Goal: Information Seeking & Learning: Learn about a topic

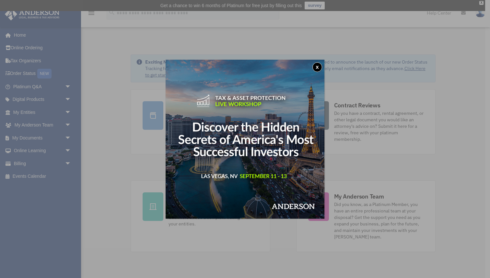
click at [321, 66] on button "x" at bounding box center [318, 67] width 10 height 10
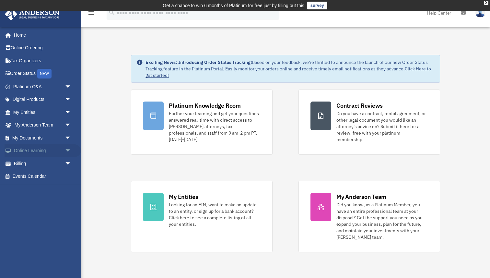
click at [59, 149] on link "Online Learning arrow_drop_down" at bounding box center [43, 150] width 77 height 13
click at [67, 149] on span "arrow_drop_down" at bounding box center [71, 150] width 13 height 13
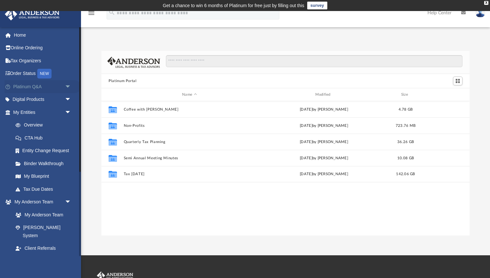
click at [68, 83] on span "arrow_drop_down" at bounding box center [71, 86] width 13 height 13
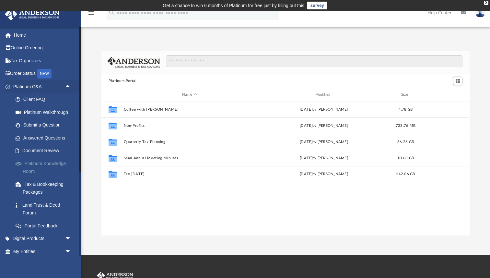
click at [46, 161] on link "Platinum Knowledge Room" at bounding box center [45, 167] width 72 height 21
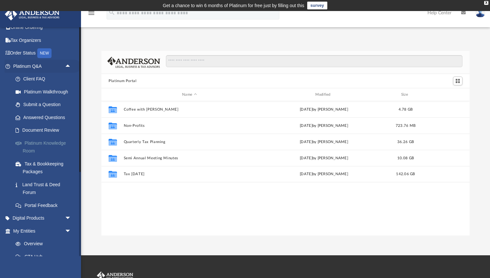
scroll to position [23, 0]
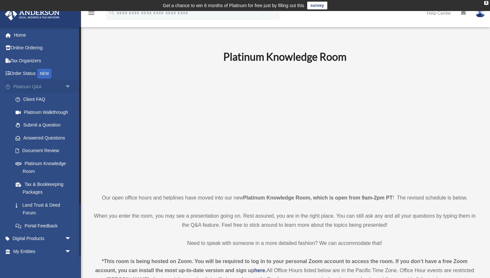
click at [65, 84] on span "arrow_drop_down" at bounding box center [71, 86] width 13 height 13
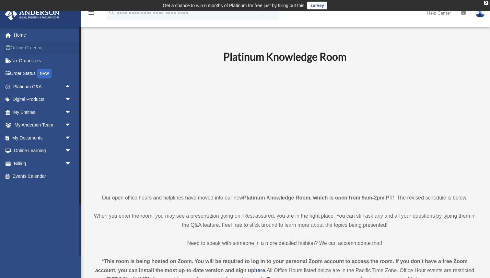
click at [32, 47] on link "Online Ordering" at bounding box center [43, 47] width 77 height 13
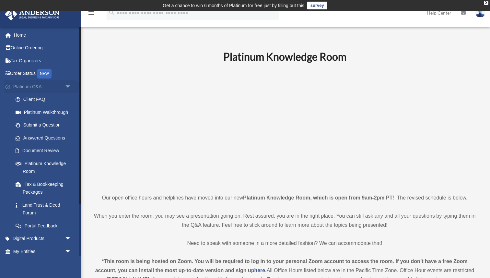
click at [68, 88] on span "arrow_drop_down" at bounding box center [71, 86] width 13 height 13
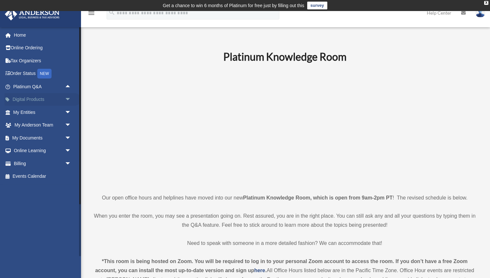
click at [68, 96] on span "arrow_drop_down" at bounding box center [71, 99] width 13 height 13
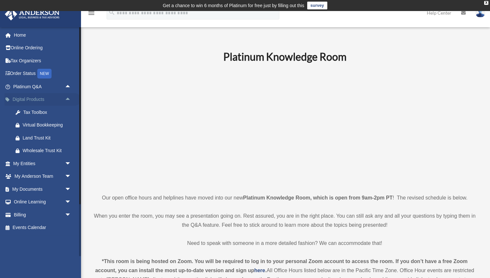
click at [68, 97] on span "arrow_drop_up" at bounding box center [71, 99] width 13 height 13
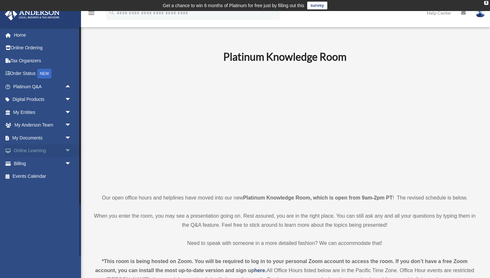
click at [67, 150] on span "arrow_drop_down" at bounding box center [71, 150] width 13 height 13
click at [37, 188] on link "Resources" at bounding box center [45, 189] width 72 height 13
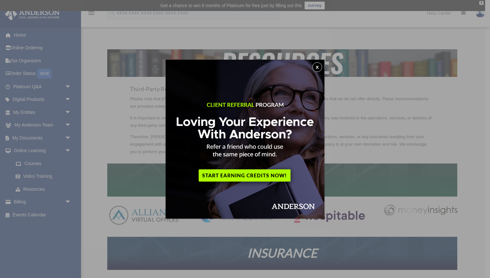
click at [316, 65] on button "x" at bounding box center [318, 67] width 10 height 10
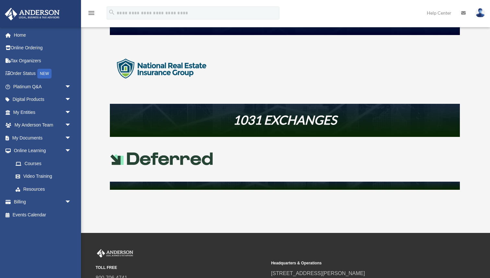
scroll to position [249, 0]
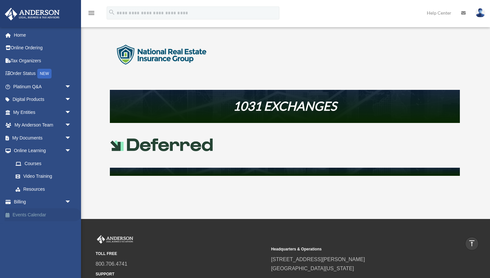
click at [31, 210] on link "Events Calendar" at bounding box center [43, 214] width 77 height 13
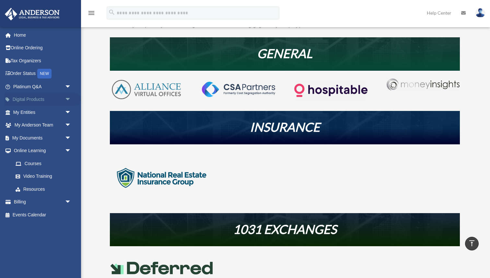
scroll to position [27, 0]
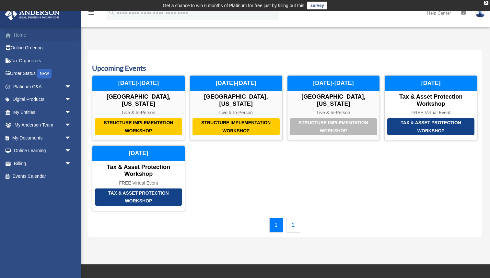
click at [23, 33] on link "Home" at bounding box center [43, 35] width 77 height 13
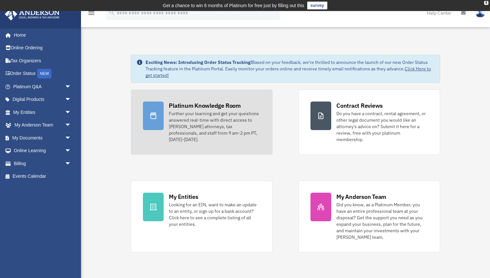
click at [253, 114] on div "Further your learning and get your questions answered real-time with direct acc…" at bounding box center [215, 126] width 92 height 32
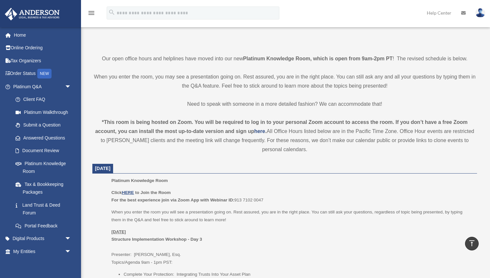
scroll to position [141, 0]
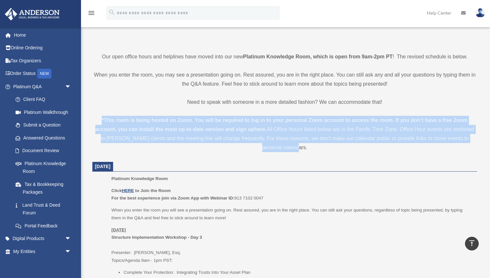
drag, startPoint x: 405, startPoint y: 106, endPoint x: 409, endPoint y: 146, distance: 40.4
click at [412, 151] on div "*This room is being hosted on Zoom. You will be required to log in to your pers…" at bounding box center [284, 134] width 385 height 36
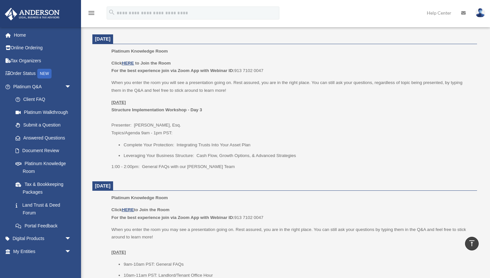
scroll to position [269, 0]
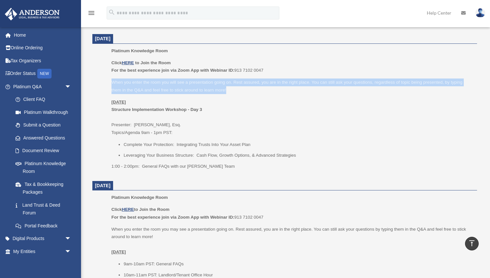
drag, startPoint x: 112, startPoint y: 85, endPoint x: 252, endPoint y: 92, distance: 140.5
click at [252, 92] on p "When you enter the room you will see a presentation going on. Rest assured, you…" at bounding box center [292, 85] width 361 height 15
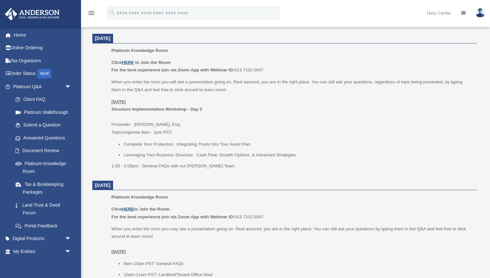
scroll to position [269, 0]
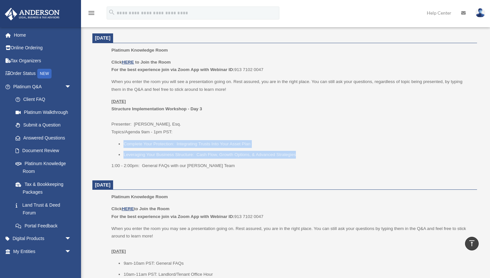
drag, startPoint x: 125, startPoint y: 144, endPoint x: 311, endPoint y: 156, distance: 186.8
click at [311, 156] on ul "Complete Your Protection: Integrating Trusts Into Your Asset Plan Leveraging Yo…" at bounding box center [292, 149] width 361 height 18
click at [311, 156] on li "Leveraging Your Business Structure: Cash Flow, Growth Options, & Advanced Strat…" at bounding box center [298, 155] width 349 height 8
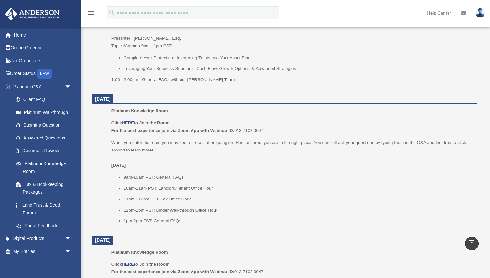
scroll to position [389, 0]
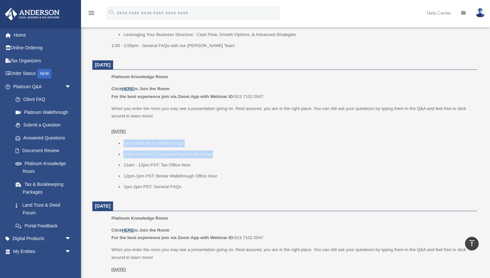
drag, startPoint x: 124, startPoint y: 146, endPoint x: 222, endPoint y: 154, distance: 98.6
click at [222, 154] on ul "9am-10am PST: General FAQs 10am-11am PST: Landlord/Tenant Office Hour 11am - 12…" at bounding box center [292, 164] width 361 height 51
click at [222, 154] on li "10am-11am PST: Landlord/Tenant Office Hour" at bounding box center [298, 154] width 349 height 8
drag, startPoint x: 160, startPoint y: 165, endPoint x: 208, endPoint y: 165, distance: 47.7
click at [208, 165] on li "11am - 12pm PST: Tax Office Hour" at bounding box center [298, 165] width 349 height 8
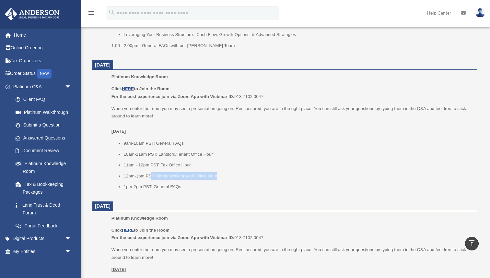
drag, startPoint x: 152, startPoint y: 177, endPoint x: 242, endPoint y: 178, distance: 89.5
click at [242, 178] on li "12pm-1pm PST: Binder Walkthrough Office Hour" at bounding box center [298, 176] width 349 height 8
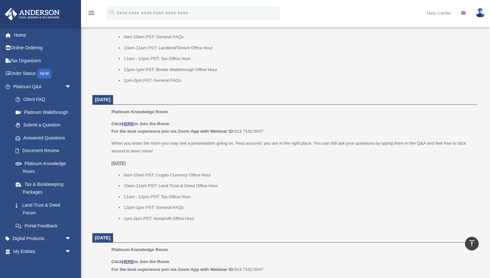
scroll to position [557, 0]
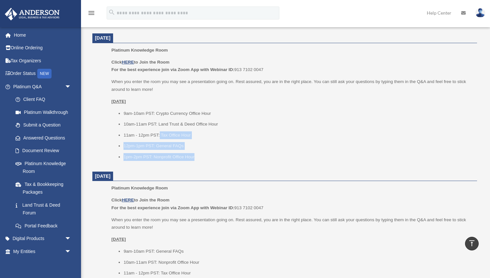
drag, startPoint x: 159, startPoint y: 135, endPoint x: 221, endPoint y: 155, distance: 65.9
click at [221, 155] on ul "9am-10am PST: Crypto Currency Office Hour 10am-11am PST: Land Trust & Deed Offi…" at bounding box center [292, 135] width 361 height 51
click at [221, 155] on li "1pm-2pm PST: Nonprofit Office Hour" at bounding box center [298, 157] width 349 height 8
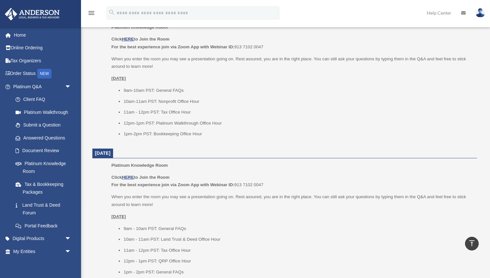
scroll to position [719, 0]
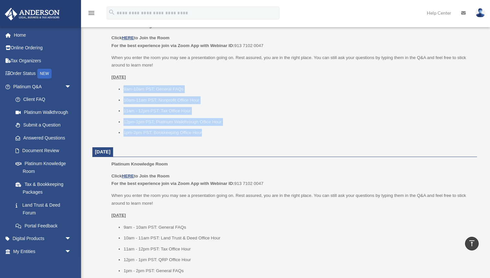
drag, startPoint x: 123, startPoint y: 88, endPoint x: 237, endPoint y: 137, distance: 124.8
click at [237, 137] on div "Platinum Knowledge Room Click HERE to Join the Room For the best experience joi…" at bounding box center [292, 81] width 361 height 119
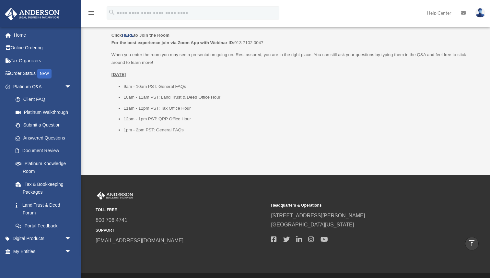
scroll to position [861, 0]
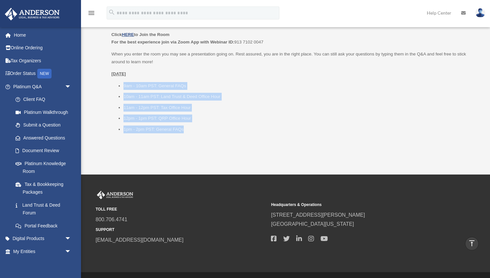
drag, startPoint x: 120, startPoint y: 83, endPoint x: 240, endPoint y: 132, distance: 128.7
click at [240, 132] on ul "9am - 10am PST: General FAQs 10am - 11am PST: Land Trust & Deed Office Hour 11a…" at bounding box center [292, 107] width 361 height 51
click at [240, 132] on li "1pm - 2pm PST: General FAQs" at bounding box center [298, 129] width 349 height 8
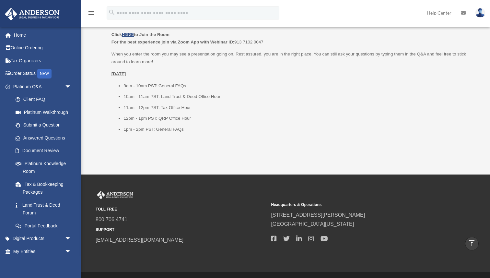
click at [205, 96] on li "10am - 11am PST: Land Trust & Deed Office Hour" at bounding box center [298, 97] width 349 height 8
click at [232, 99] on li "10am - 11am PST: Land Trust & Deed Office Hour" at bounding box center [298, 97] width 349 height 8
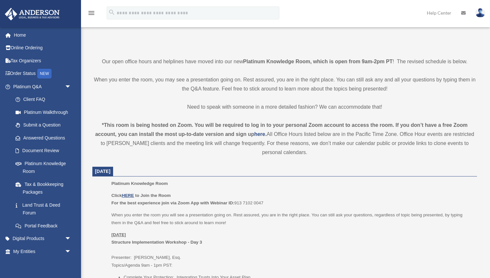
scroll to position [140, 0]
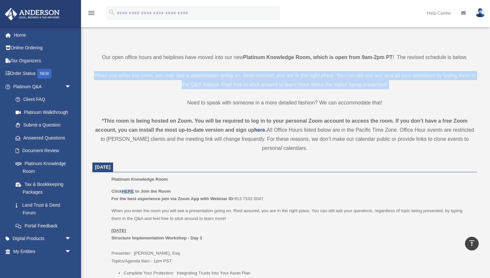
drag, startPoint x: 96, startPoint y: 74, endPoint x: 395, endPoint y: 91, distance: 300.0
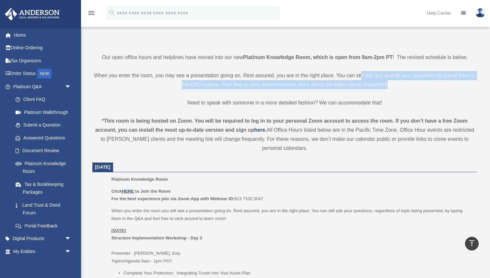
drag, startPoint x: 361, startPoint y: 72, endPoint x: 414, endPoint y: 89, distance: 55.4
click at [414, 89] on p "When you enter the room, you may see a presentation going on. Rest assured, you…" at bounding box center [284, 80] width 385 height 18
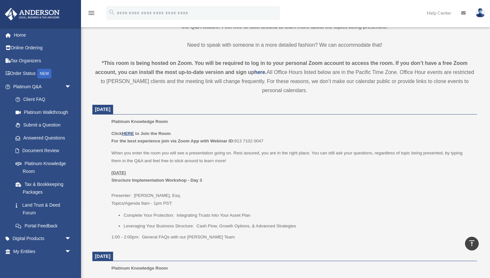
scroll to position [199, 0]
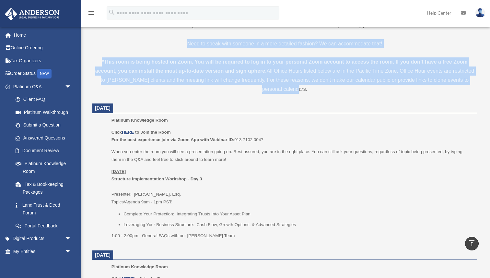
drag, startPoint x: 342, startPoint y: 38, endPoint x: 354, endPoint y: 89, distance: 52.5
click at [354, 89] on div "*This room is being hosted on Zoom. You will be required to log in to your pers…" at bounding box center [284, 75] width 385 height 36
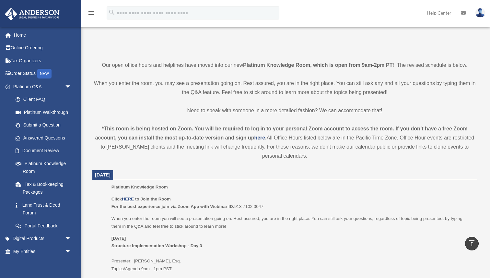
scroll to position [238, 0]
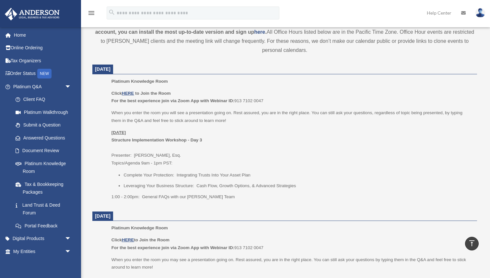
drag, startPoint x: 148, startPoint y: 71, endPoint x: 242, endPoint y: 131, distance: 111.4
click at [257, 143] on p "[DATE] Structure Implementation Workshop - Day 3 Presenter: [PERSON_NAME], Esq.…" at bounding box center [292, 148] width 361 height 38
drag, startPoint x: 140, startPoint y: 163, endPoint x: 190, endPoint y: 163, distance: 50.3
click at [190, 163] on p "[DATE] Structure Implementation Workshop - Day 3 Presenter: [PERSON_NAME], Esq.…" at bounding box center [292, 148] width 361 height 38
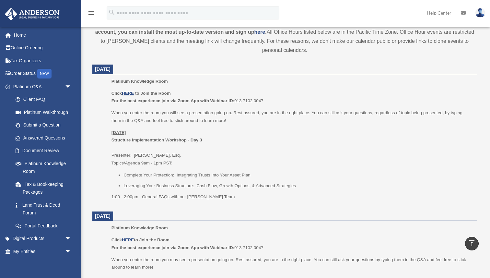
click at [291, 145] on p "[DATE] Structure Implementation Workshop - Day 3 Presenter: [PERSON_NAME], Esq.…" at bounding box center [292, 148] width 361 height 38
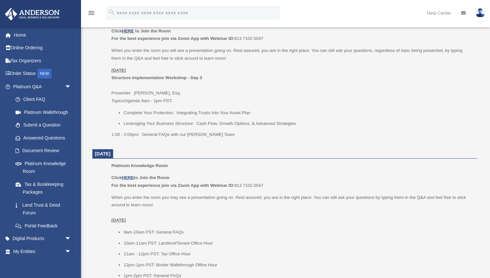
scroll to position [302, 0]
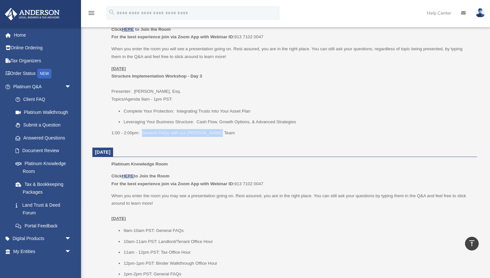
drag, startPoint x: 142, startPoint y: 133, endPoint x: 277, endPoint y: 133, distance: 135.2
click at [277, 133] on p "1:00 - 2:00pm: General FAQs with our [PERSON_NAME] Team" at bounding box center [292, 133] width 361 height 8
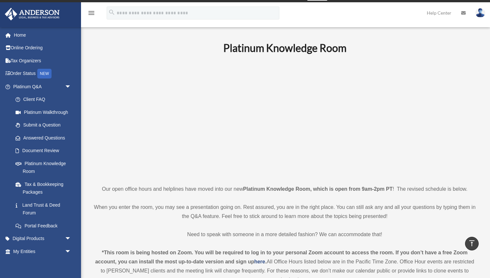
scroll to position [0, 0]
